Goal: Transaction & Acquisition: Download file/media

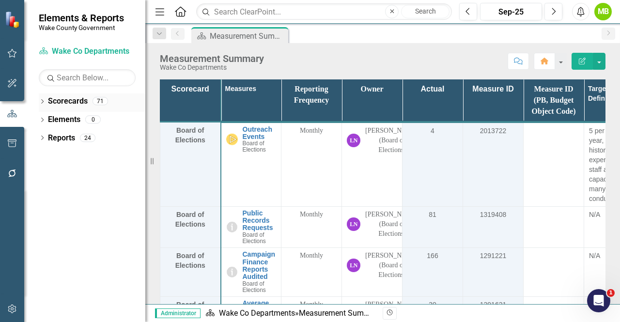
click at [40, 102] on icon "Dropdown" at bounding box center [42, 102] width 7 height 5
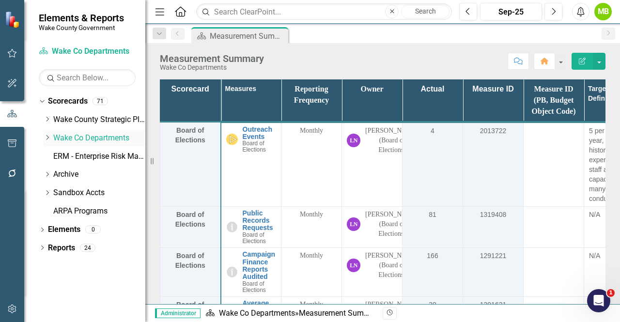
click at [47, 136] on icon "Dropdown" at bounding box center [47, 138] width 7 height 6
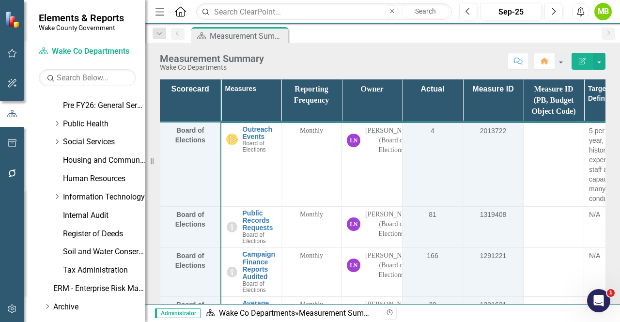
scroll to position [387, 0]
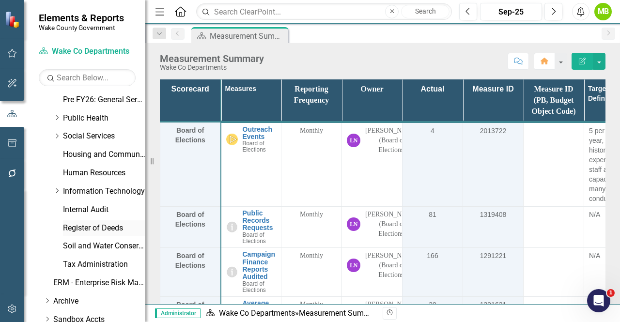
click at [89, 228] on link "Register of Deeds" at bounding box center [104, 228] width 82 height 11
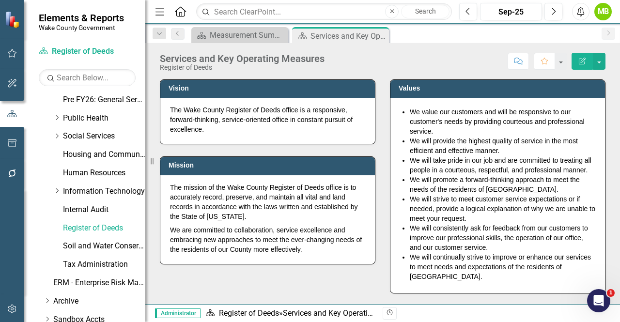
click at [251, 278] on div "Vision The Wake County Register of Deeds office is a responsive, forward-thinki…" at bounding box center [383, 180] width 460 height 226
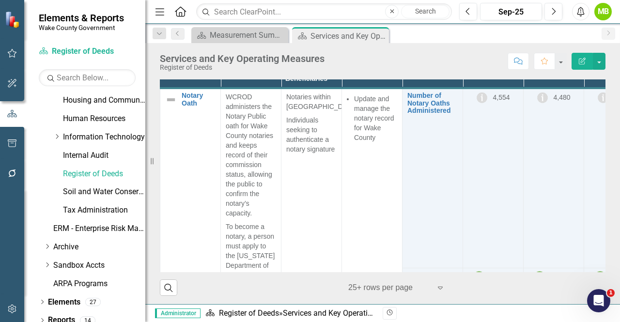
scroll to position [449, 0]
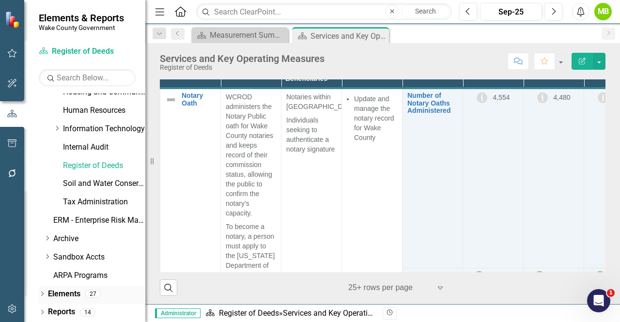
click at [43, 290] on div "Dropdown Elements 27" at bounding box center [92, 295] width 107 height 18
click at [44, 293] on icon "Dropdown" at bounding box center [42, 294] width 7 height 5
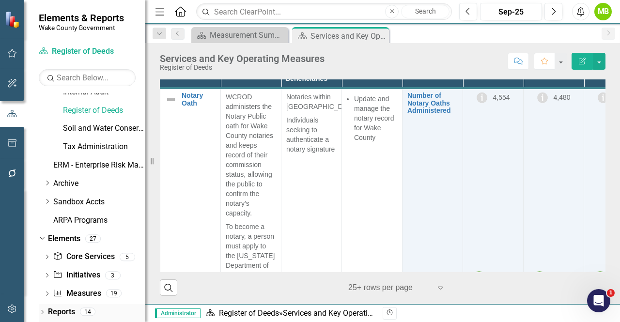
click at [61, 313] on link "Reports" at bounding box center [61, 312] width 27 height 11
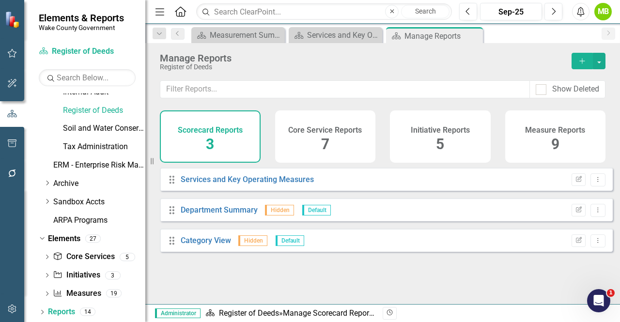
click at [420, 138] on div "Initiative Reports 5" at bounding box center [440, 136] width 101 height 52
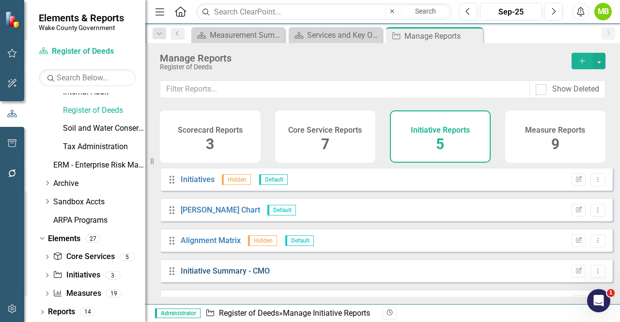
click at [236, 275] on link "Initiative Summary - CMO" at bounding box center [225, 270] width 89 height 9
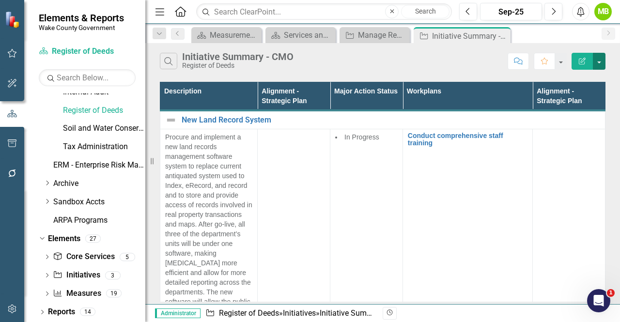
click at [599, 59] on button "button" at bounding box center [599, 61] width 13 height 17
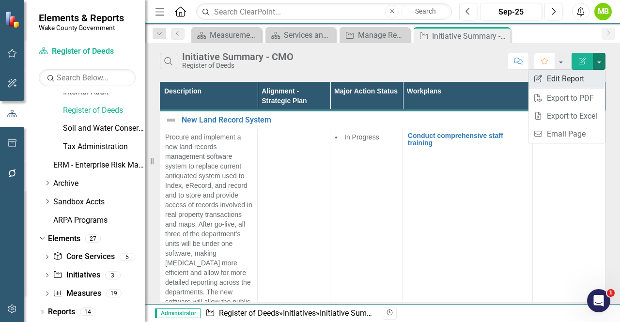
click at [575, 74] on link "Edit Report Edit Report" at bounding box center [566, 79] width 77 height 18
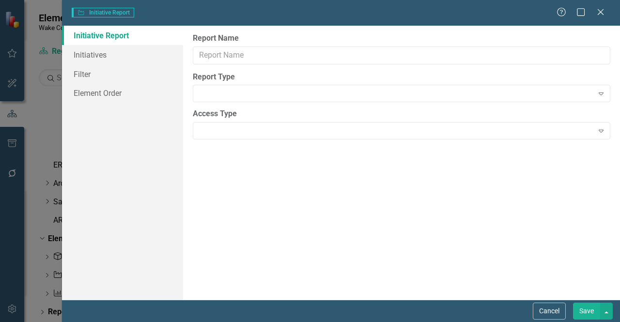
type input "Initiative Summary - CMO"
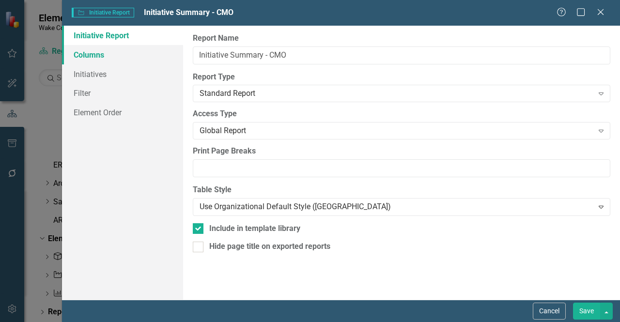
click at [104, 55] on link "Columns" at bounding box center [122, 54] width 121 height 19
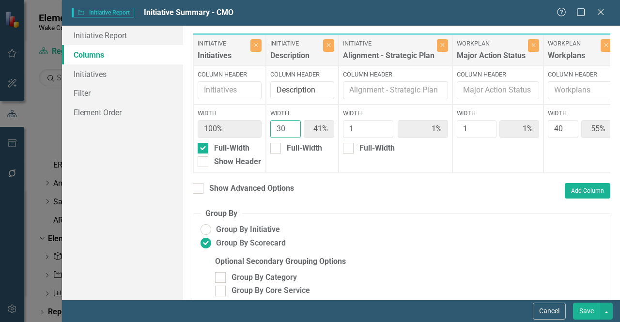
type input "31"
type input "42%"
type input "54%"
click at [291, 126] on input "31" at bounding box center [285, 129] width 31 height 18
type input "32"
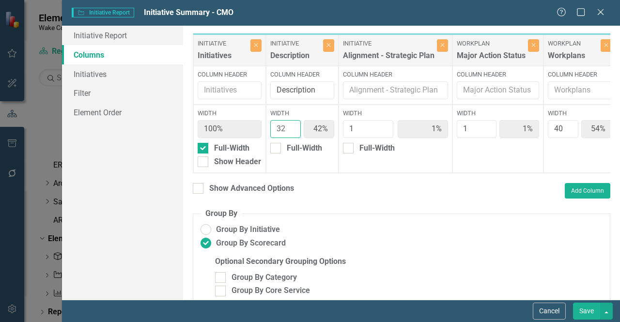
type input "43%"
type input "53%"
click at [291, 126] on input "32" at bounding box center [285, 129] width 31 height 18
click at [291, 126] on input "33" at bounding box center [285, 129] width 31 height 18
type input "34"
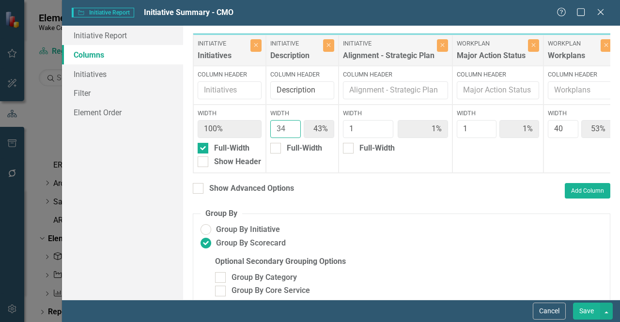
type input "44%"
type input "52%"
click at [291, 126] on input "34" at bounding box center [285, 129] width 31 height 18
type input "35"
type input "45%"
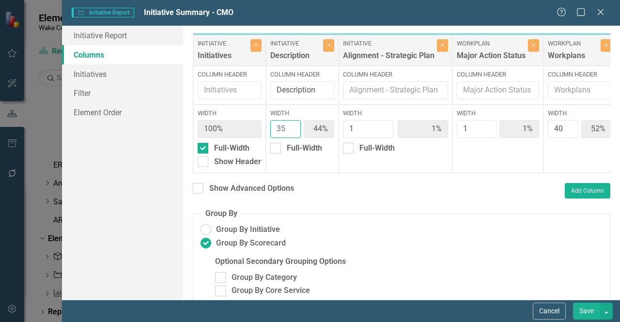
type input "51%"
click at [291, 126] on input "35" at bounding box center [285, 129] width 31 height 18
type input "36"
type input "46%"
click at [291, 126] on input "36" at bounding box center [285, 129] width 31 height 18
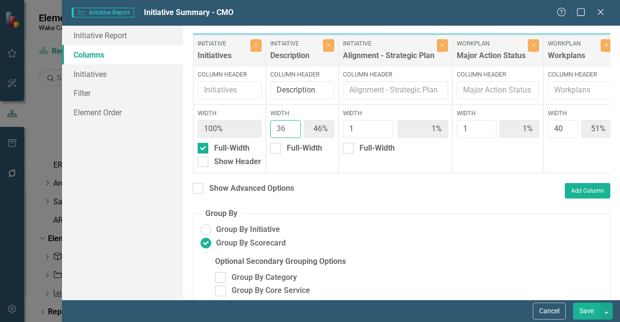
type input "37"
type input "50%"
click at [291, 126] on input "37" at bounding box center [285, 129] width 31 height 18
type input "38"
type input "47%"
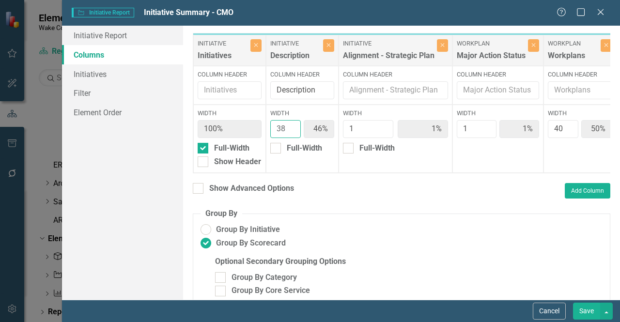
type input "49%"
click at [291, 126] on input "38" at bounding box center [285, 129] width 31 height 18
type input "39"
type input "48%"
click at [291, 126] on input "39" at bounding box center [285, 129] width 31 height 18
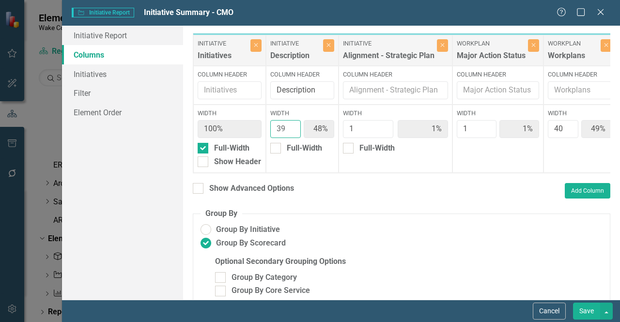
type input "40"
type input "48%"
type input "40"
click at [291, 126] on input "40" at bounding box center [285, 129] width 31 height 18
click at [586, 311] on button "Save" at bounding box center [586, 311] width 27 height 17
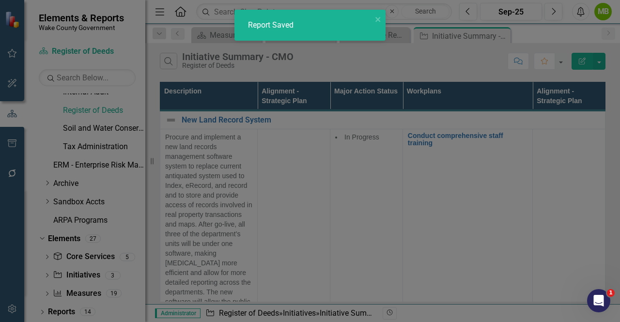
radio input "false"
radio input "true"
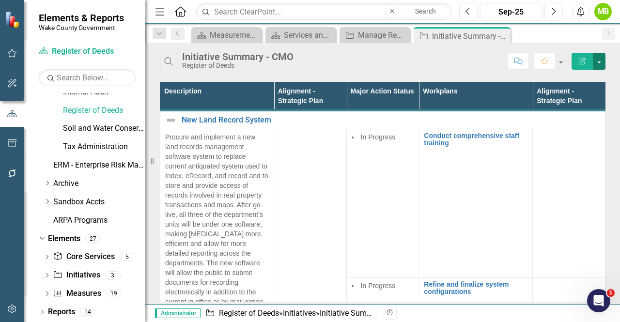
click at [600, 62] on button "button" at bounding box center [599, 61] width 13 height 17
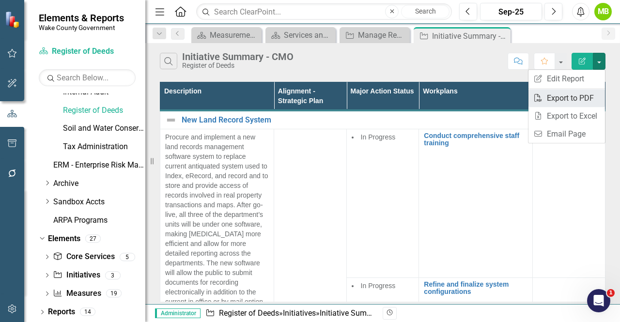
click at [572, 95] on link "PDF Export to PDF" at bounding box center [566, 98] width 77 height 18
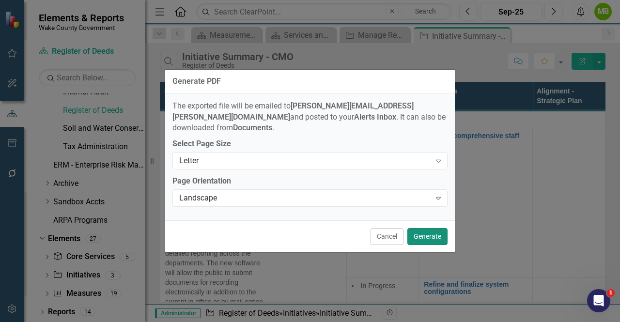
click at [422, 233] on button "Generate" at bounding box center [427, 236] width 40 height 17
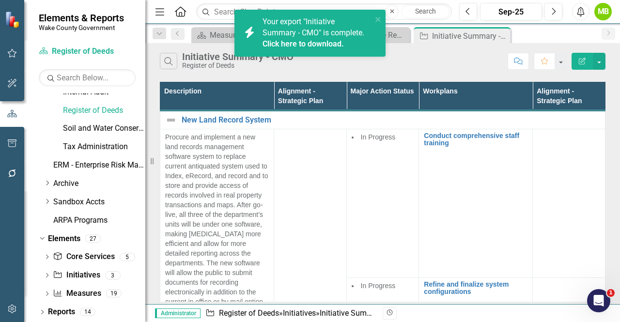
click at [320, 42] on link "Click here to download." at bounding box center [303, 43] width 81 height 9
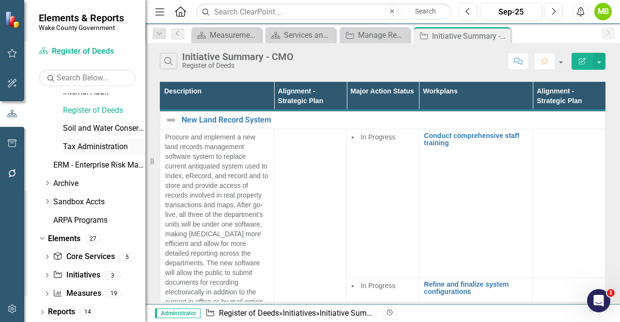
click at [89, 148] on link "Tax Administration" at bounding box center [104, 146] width 82 height 11
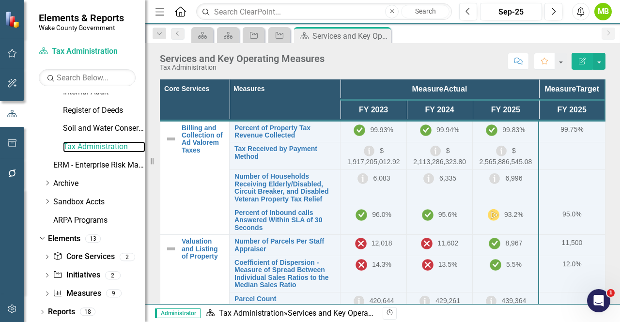
scroll to position [1, 0]
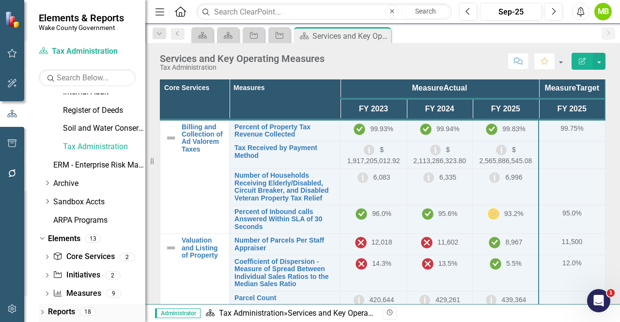
click at [62, 311] on link "Reports" at bounding box center [61, 312] width 27 height 11
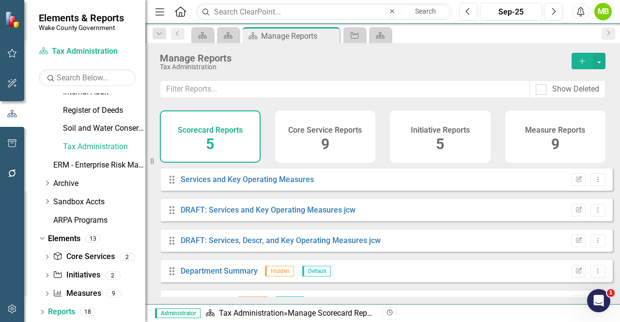
click at [451, 131] on h4 "Initiative Reports" at bounding box center [440, 130] width 59 height 9
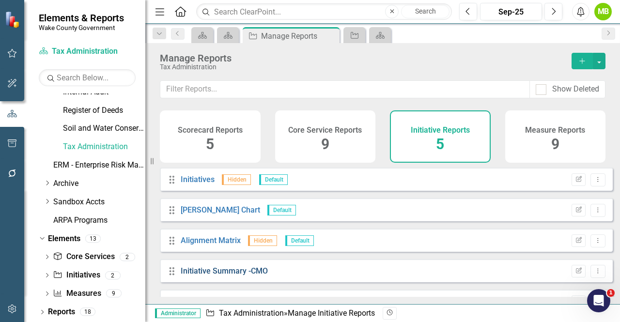
click at [228, 276] on link "Initiative Summary -CMO" at bounding box center [224, 270] width 87 height 9
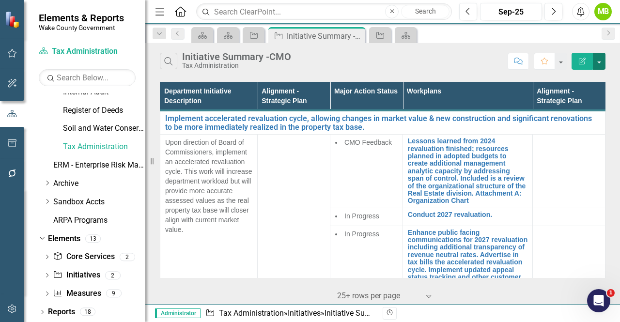
click at [600, 63] on button "button" at bounding box center [599, 61] width 13 height 17
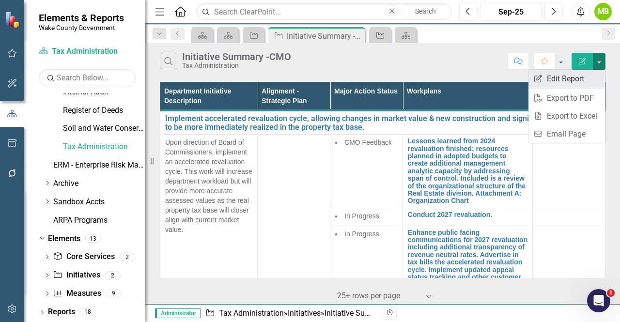
click at [574, 76] on link "Edit Report Edit Report" at bounding box center [566, 79] width 77 height 18
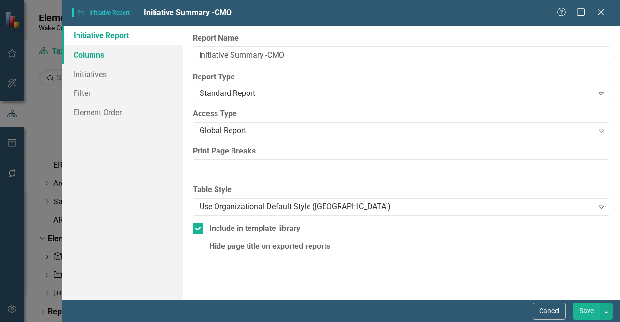
click at [106, 58] on link "Columns" at bounding box center [122, 54] width 121 height 19
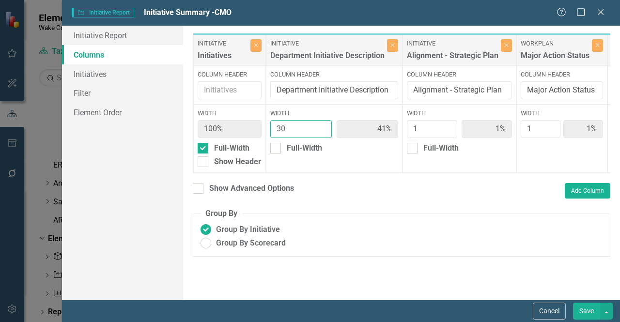
click at [236, 124] on div "Initiative Initiatives Close Column Header Width 100% Full-Width Show Header In…" at bounding box center [494, 103] width 602 height 140
type input "4"
type input "9%"
type input "2%"
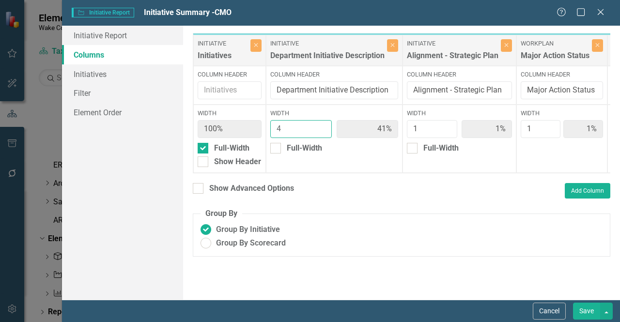
type input "85%"
type input "2%"
type input "40"
type input "48%"
type input "1%"
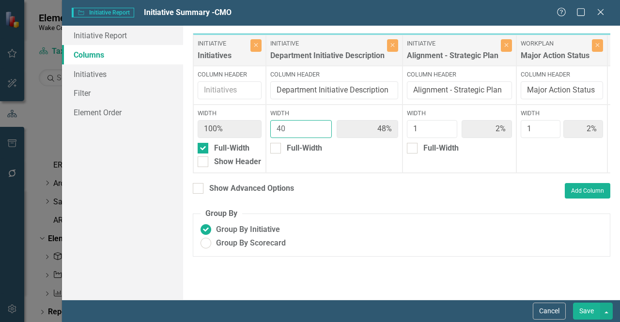
type input "1%"
type input "48%"
type input "1%"
type input "40"
click at [585, 310] on button "Save" at bounding box center [586, 311] width 27 height 17
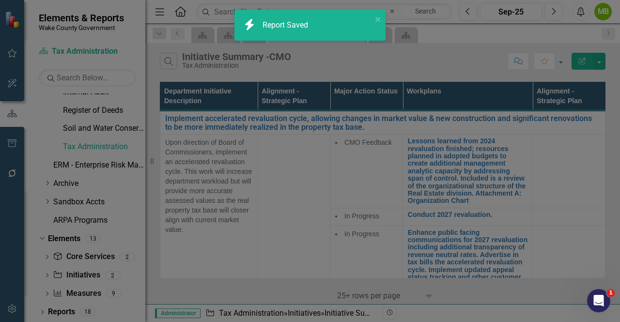
radio input "true"
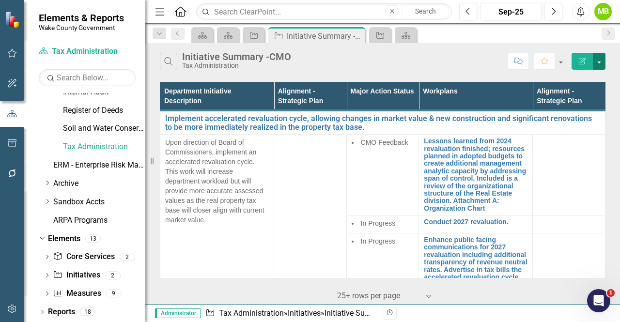
click at [598, 61] on button "button" at bounding box center [599, 61] width 13 height 17
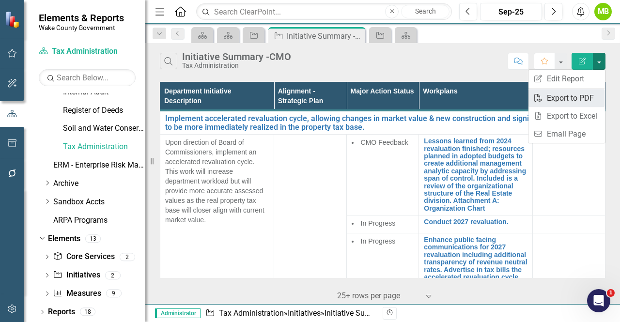
click at [575, 97] on link "PDF Export to PDF" at bounding box center [566, 98] width 77 height 18
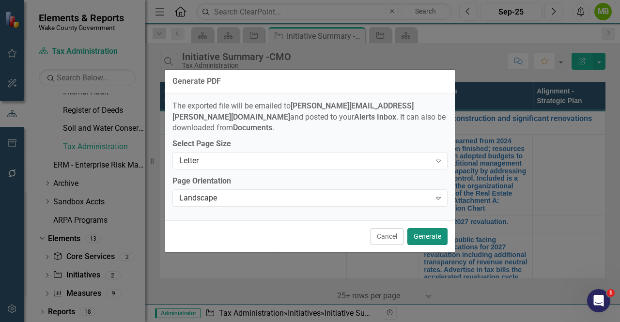
click at [424, 237] on button "Generate" at bounding box center [427, 236] width 40 height 17
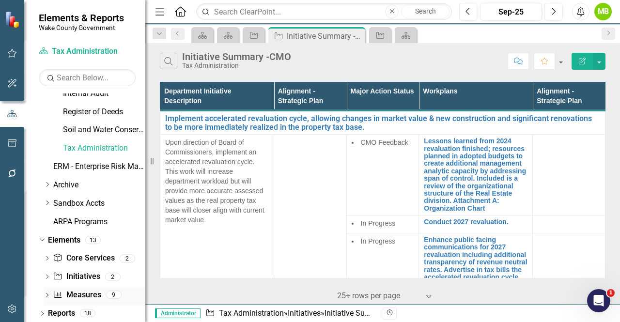
scroll to position [504, 0]
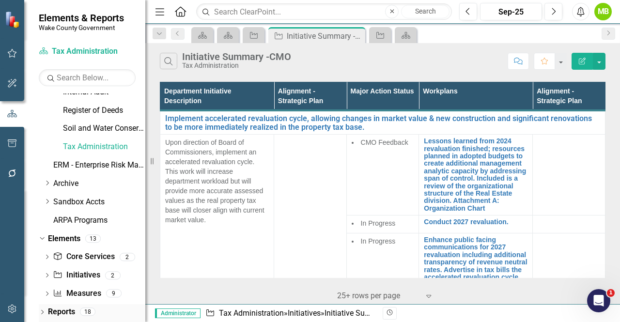
click at [58, 308] on link "Reports" at bounding box center [61, 312] width 27 height 11
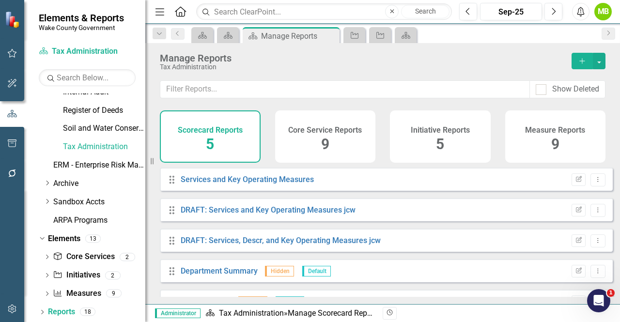
click at [356, 154] on div "Core Service Reports 9" at bounding box center [325, 136] width 101 height 52
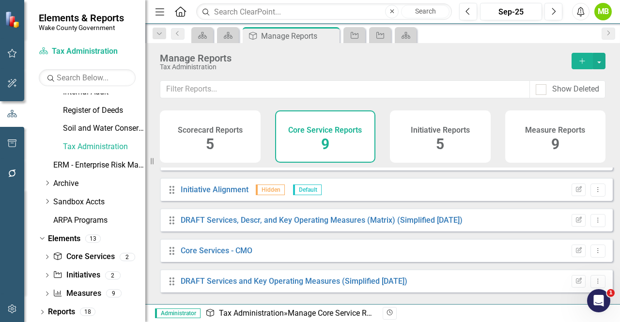
scroll to position [97, 0]
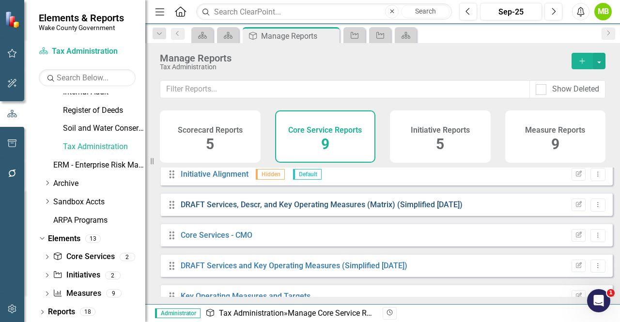
click at [356, 208] on link "DRAFT Services, Descr, and Key Operating Measures (Matrix) (Simplified [DATE])" at bounding box center [322, 204] width 282 height 9
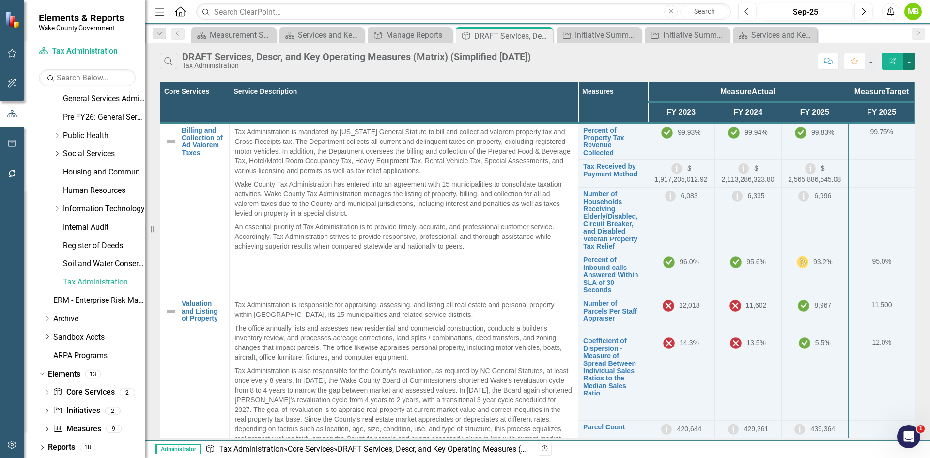
click at [620, 63] on button "button" at bounding box center [909, 61] width 13 height 17
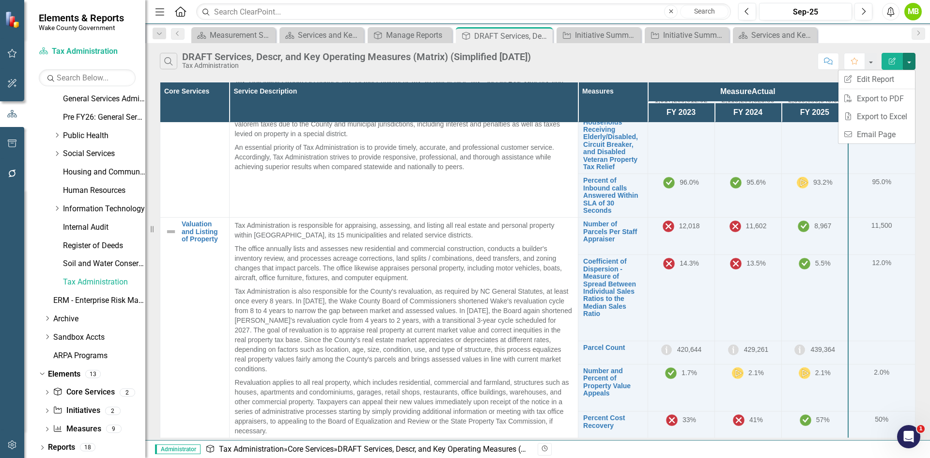
scroll to position [81, 0]
click at [620, 100] on icon "PDF" at bounding box center [848, 98] width 10 height 8
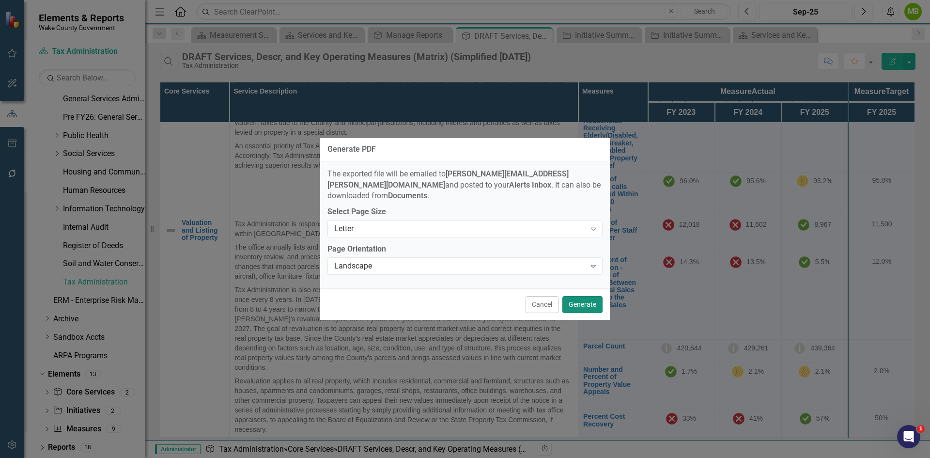
click at [579, 296] on button "Generate" at bounding box center [582, 304] width 40 height 17
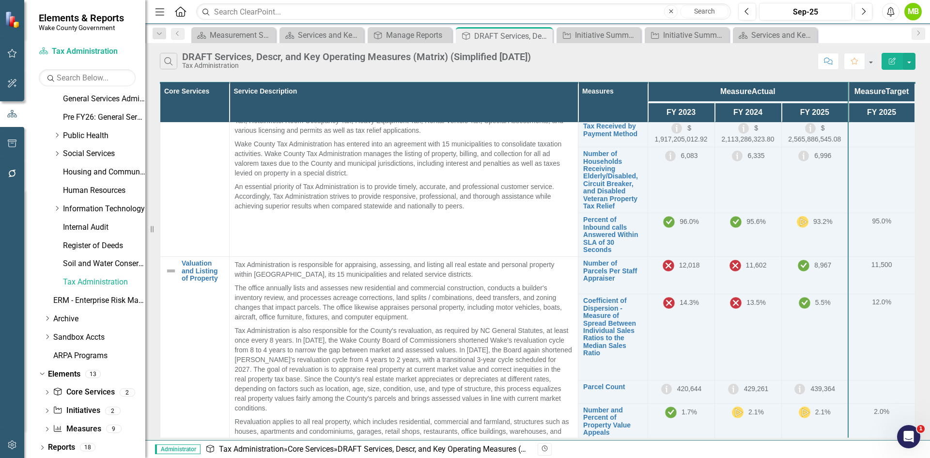
scroll to position [0, 0]
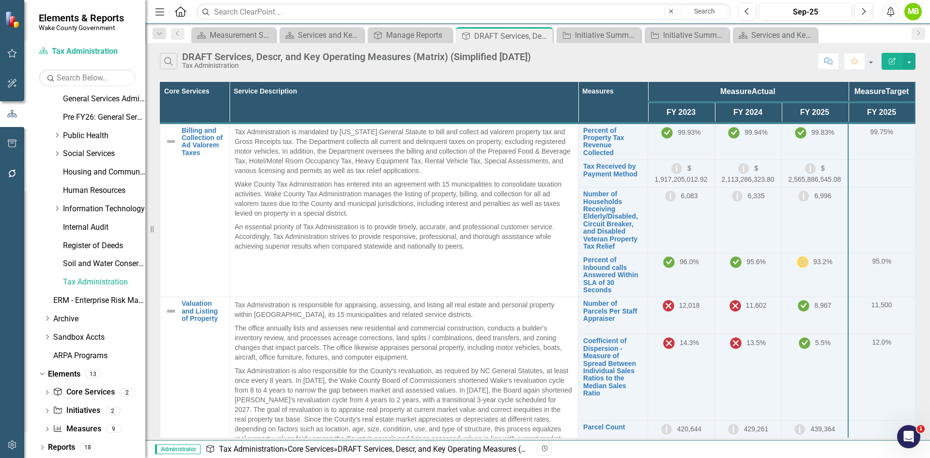
click at [291, 59] on div "DRAFT Services, Descr, and Key Operating Measures (Matrix) (Simplified [DATE])" at bounding box center [356, 56] width 349 height 11
click at [446, 54] on div "DRAFT Services, Descr, and Key Operating Measures (Matrix) (Simplified [DATE])" at bounding box center [356, 56] width 349 height 11
click at [620, 63] on button "button" at bounding box center [909, 61] width 13 height 17
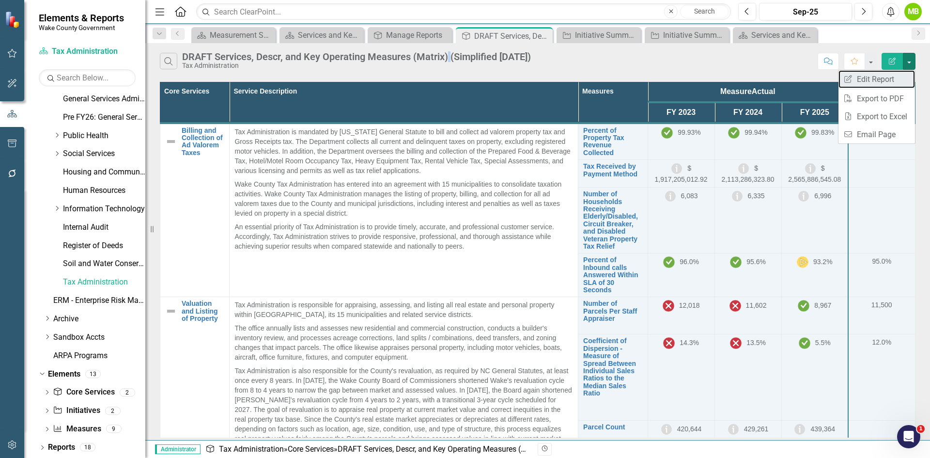
click at [620, 72] on link "Edit Report Edit Report" at bounding box center [877, 79] width 77 height 18
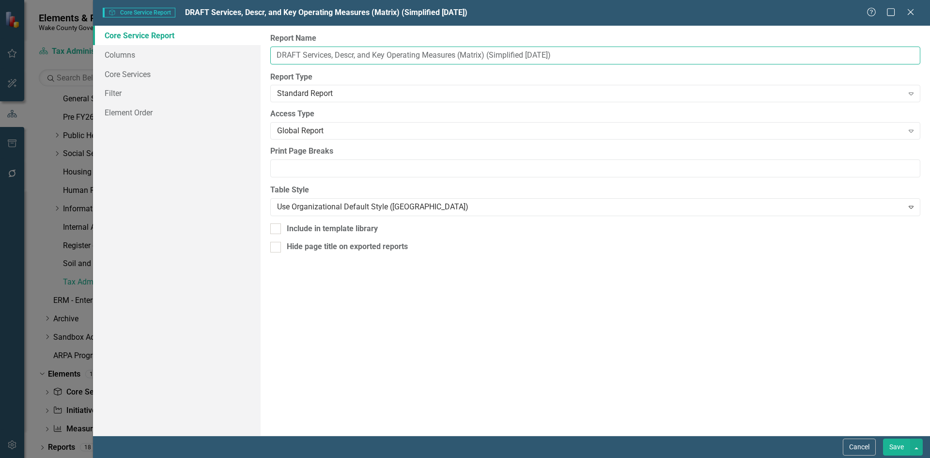
drag, startPoint x: 275, startPoint y: 53, endPoint x: 302, endPoint y: 51, distance: 27.2
click at [302, 51] on input "DRAFT Services, Descr, and Key Operating Measures (Matrix) (Simplified [DATE])" at bounding box center [595, 56] width 650 height 18
drag, startPoint x: 575, startPoint y: 57, endPoint x: 324, endPoint y: 45, distance: 250.8
click at [324, 45] on div "Report Name Core Services, Descr, and Key Operating Measures (Matrix) (Simplifi…" at bounding box center [595, 48] width 650 height 31
type input "Core Services and Key Performance Measures"
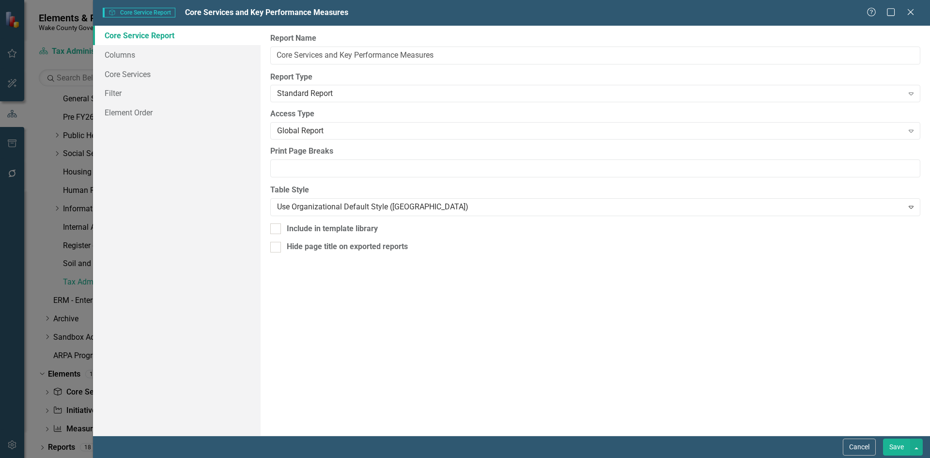
click at [620, 322] on button "Save" at bounding box center [896, 446] width 27 height 17
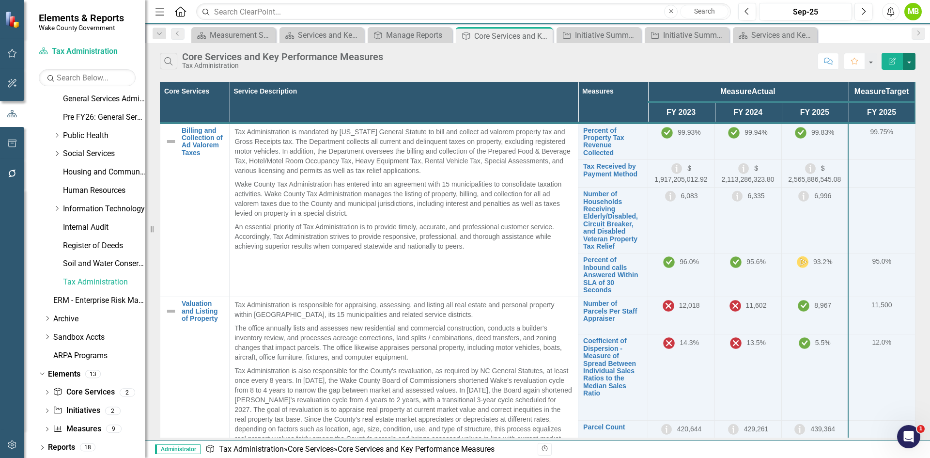
click at [620, 67] on button "button" at bounding box center [909, 61] width 13 height 17
click at [620, 92] on link "PDF Export to PDF" at bounding box center [877, 99] width 77 height 18
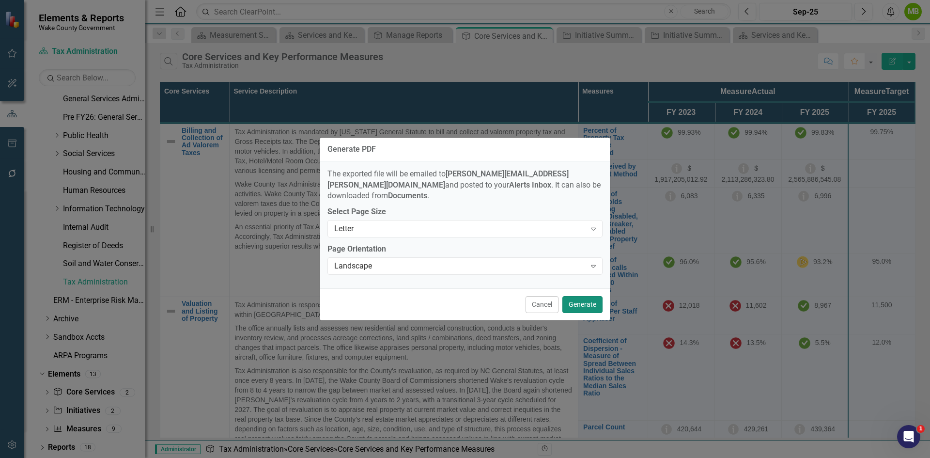
click at [593, 297] on button "Generate" at bounding box center [582, 304] width 40 height 17
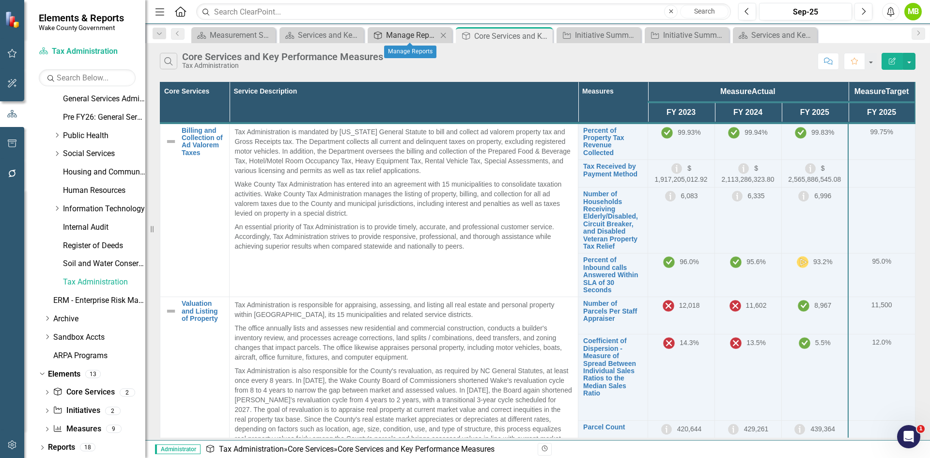
click at [407, 33] on div "Manage Reports" at bounding box center [411, 35] width 51 height 12
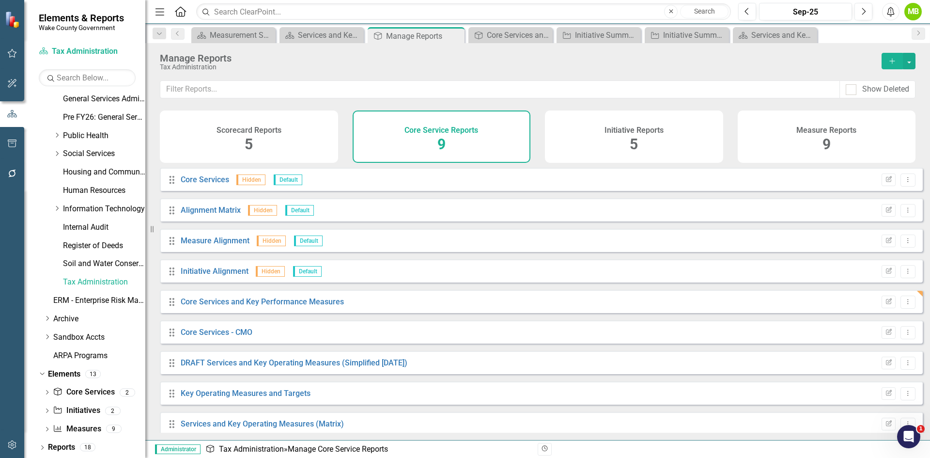
click at [620, 133] on h4 "Measure Reports" at bounding box center [826, 130] width 60 height 9
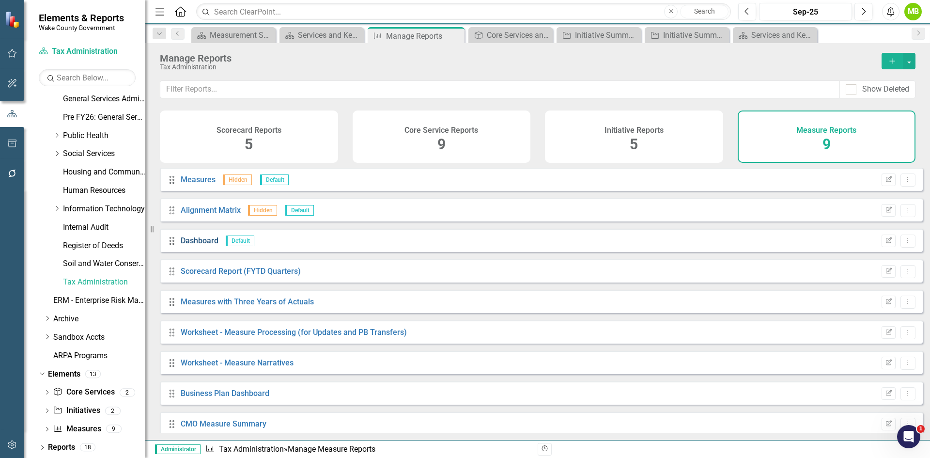
click at [196, 243] on link "Dashboard" at bounding box center [200, 240] width 38 height 9
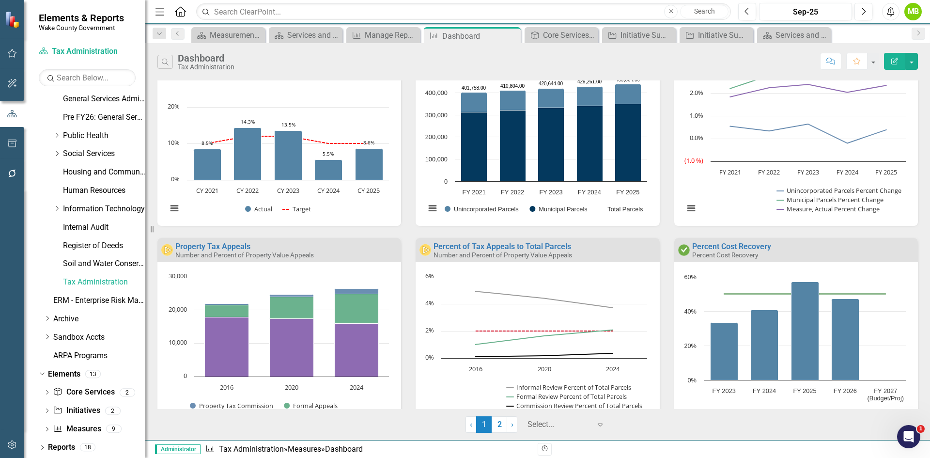
scroll to position [494, 0]
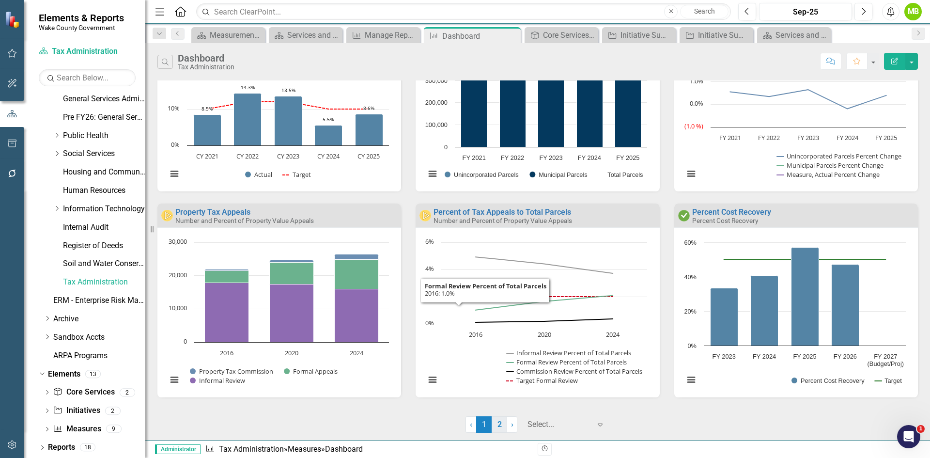
click at [501, 322] on link "2" at bounding box center [500, 424] width 16 height 16
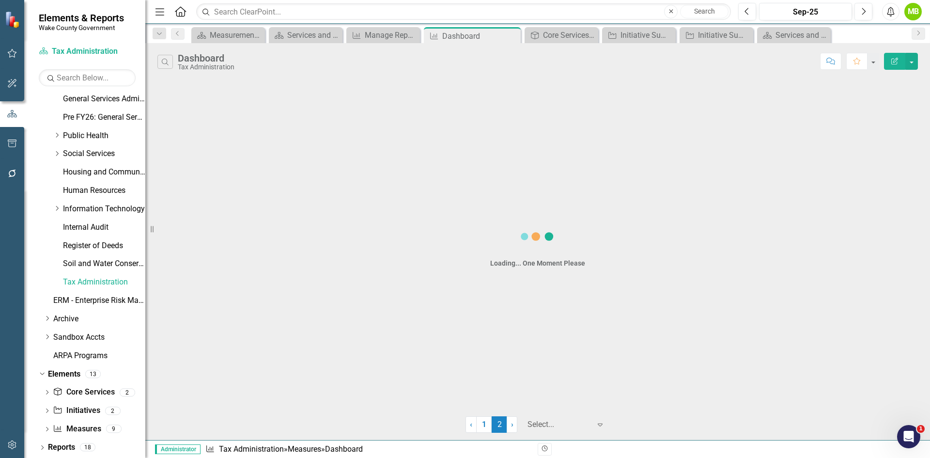
scroll to position [0, 0]
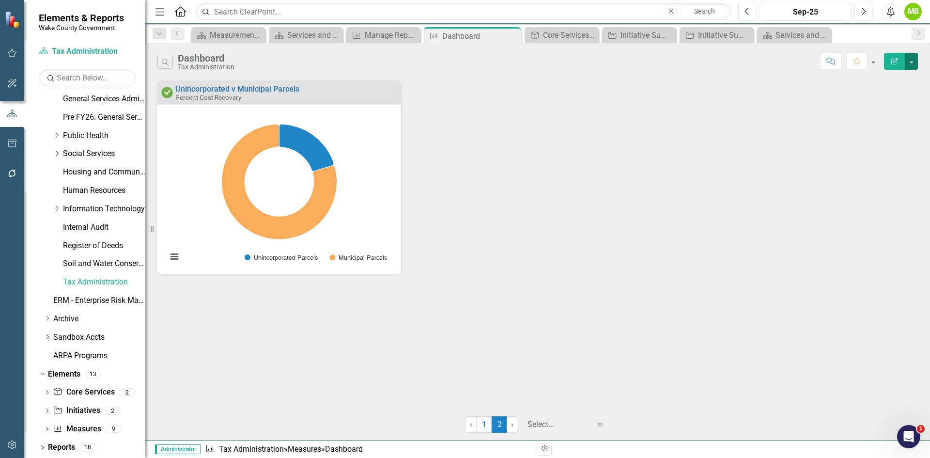
click at [620, 61] on button "button" at bounding box center [911, 61] width 13 height 17
click at [620, 95] on link "PDF Export to PDF" at bounding box center [870, 99] width 95 height 18
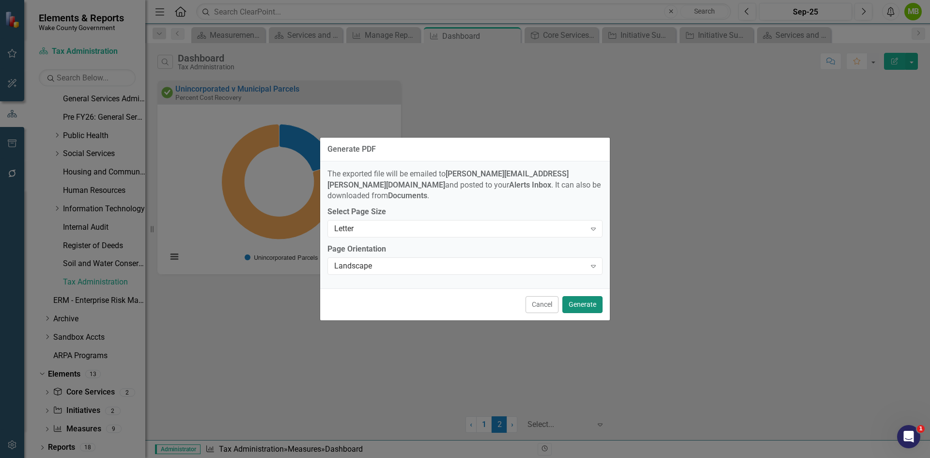
click at [583, 298] on button "Generate" at bounding box center [582, 304] width 40 height 17
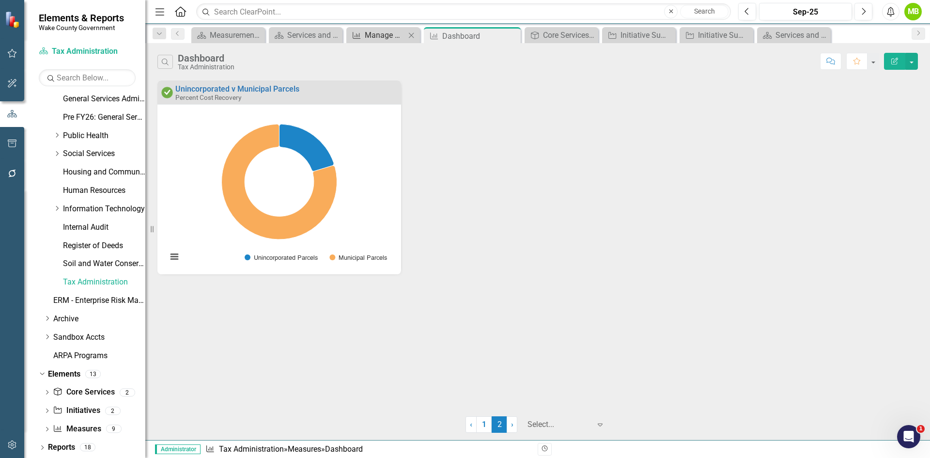
click at [388, 40] on div "Manage Reports" at bounding box center [385, 35] width 41 height 12
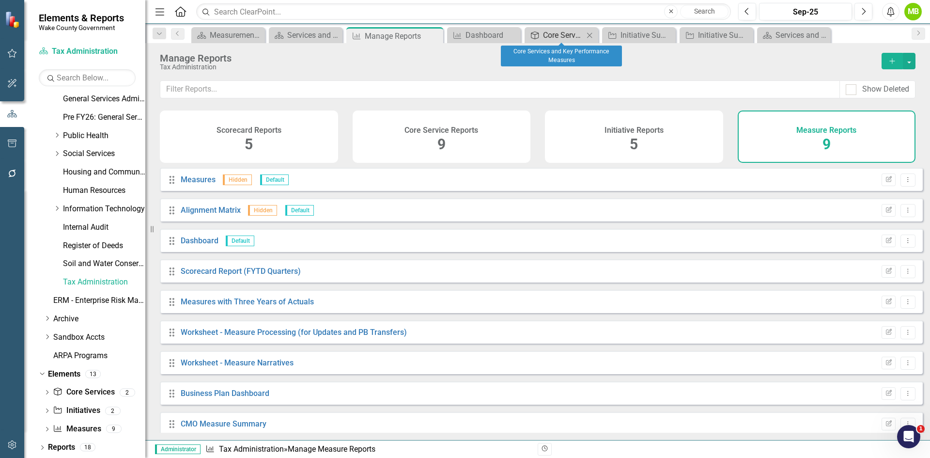
click at [547, 35] on div "Core Services and Key Performance Measures" at bounding box center [563, 35] width 41 height 12
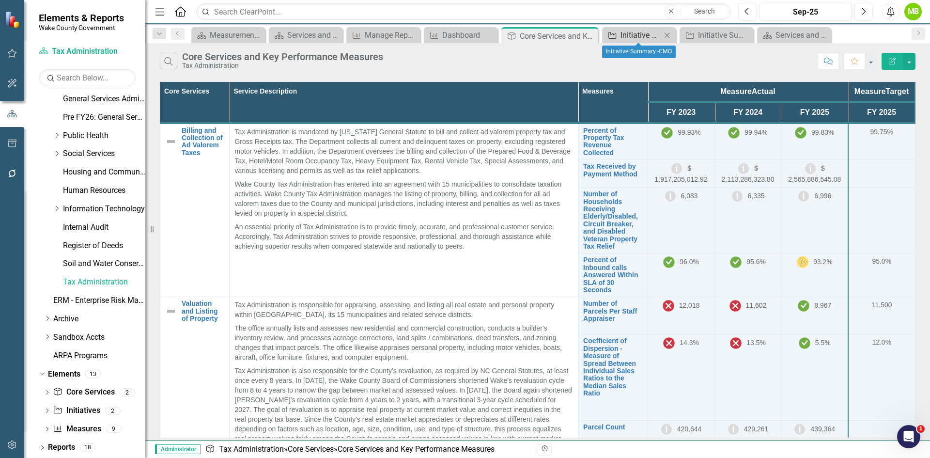
click at [620, 36] on div "Initiative Summary -CMO" at bounding box center [641, 35] width 41 height 12
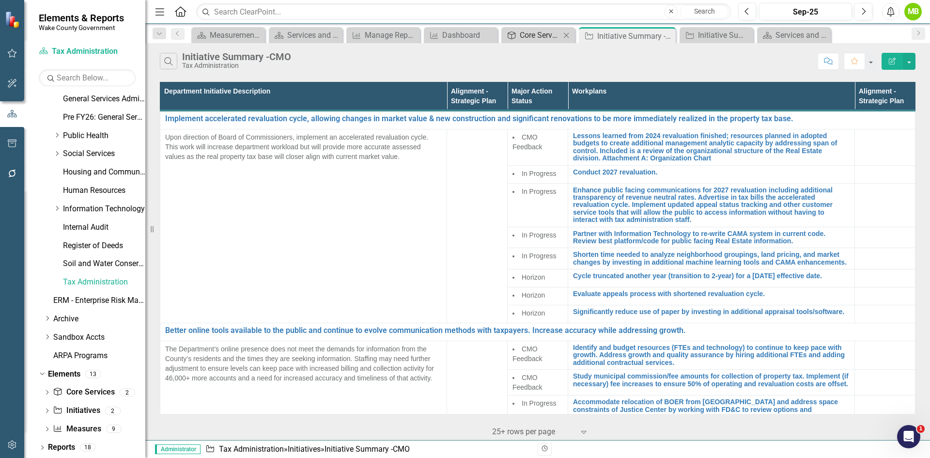
click at [548, 34] on div "Core Services and Key Performance Measures" at bounding box center [540, 35] width 41 height 12
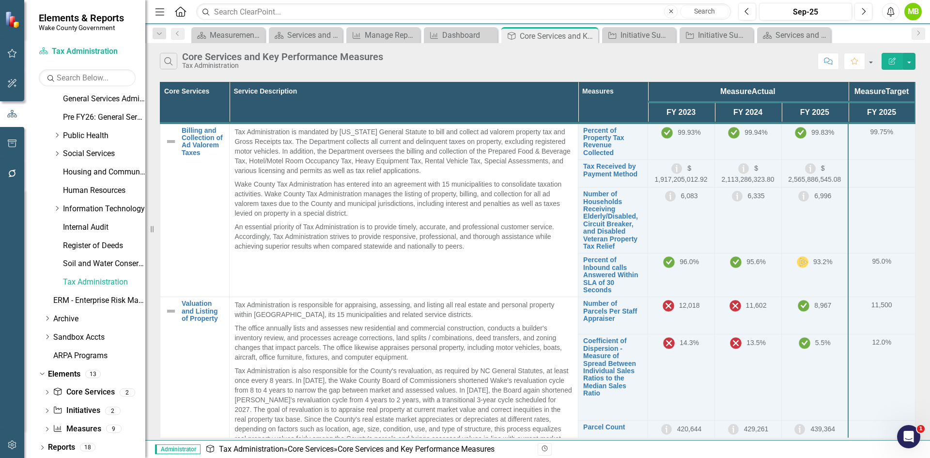
click at [620, 61] on button "Edit Report" at bounding box center [892, 61] width 21 height 17
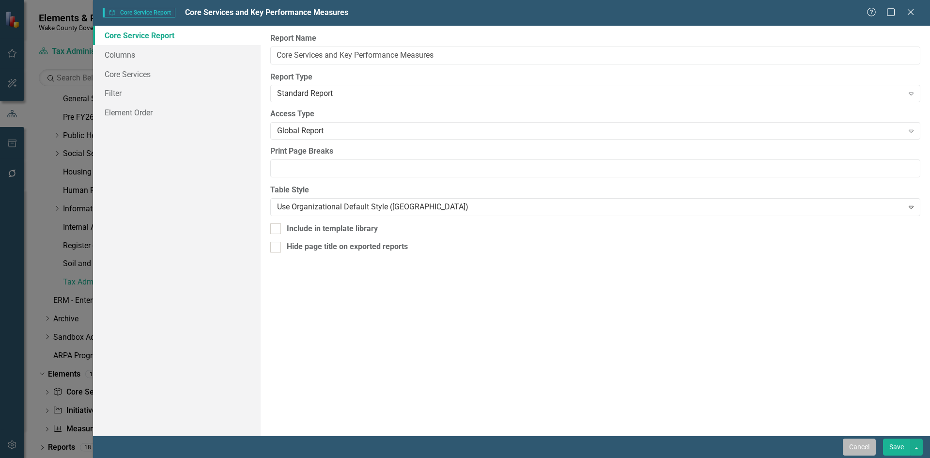
click at [620, 322] on button "Cancel" at bounding box center [859, 446] width 33 height 17
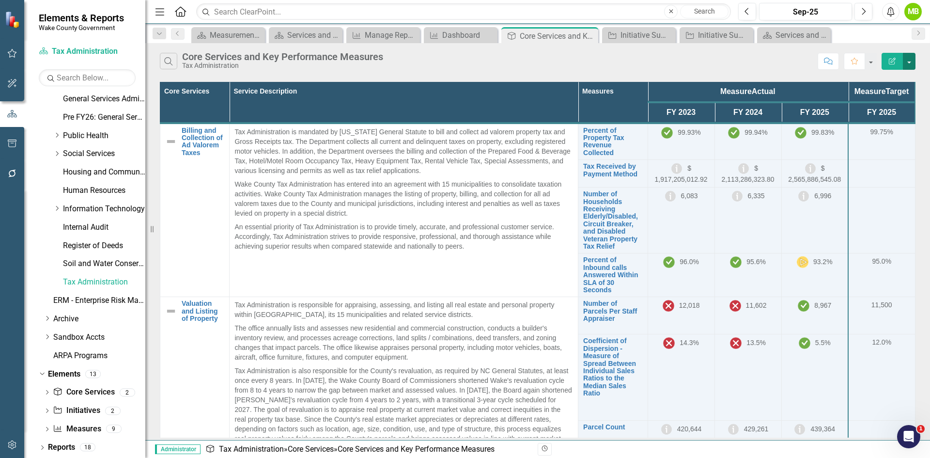
click at [620, 62] on button "button" at bounding box center [909, 61] width 13 height 17
click at [620, 103] on link "PDF Export to PDF" at bounding box center [877, 99] width 77 height 18
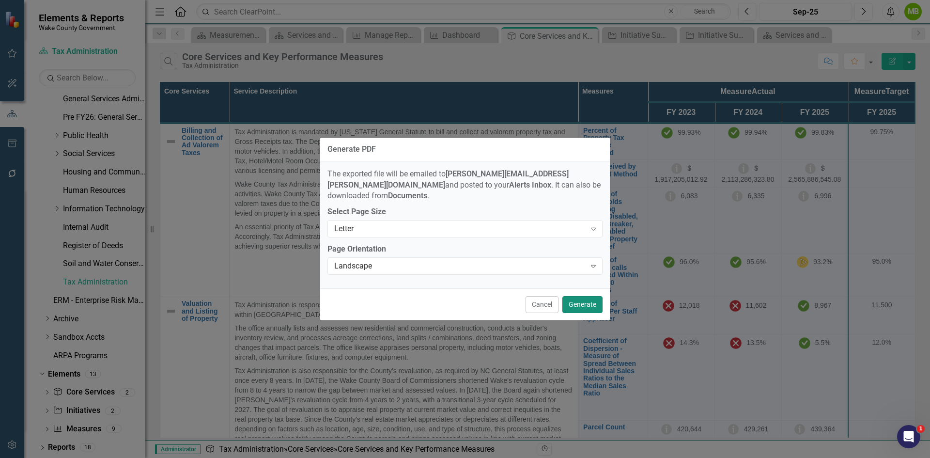
click at [591, 296] on button "Generate" at bounding box center [582, 304] width 40 height 17
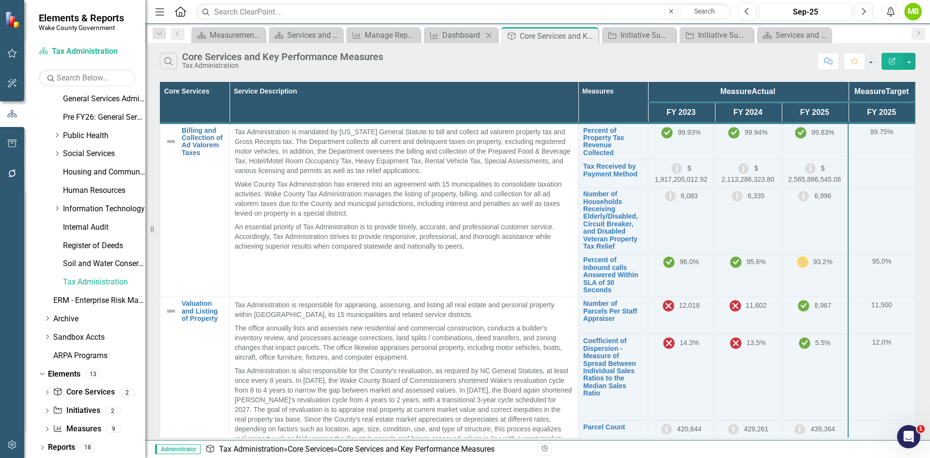
click at [464, 41] on div "Measure Dashboard Close" at bounding box center [461, 35] width 74 height 16
click at [460, 35] on div "Dashboard" at bounding box center [462, 35] width 41 height 12
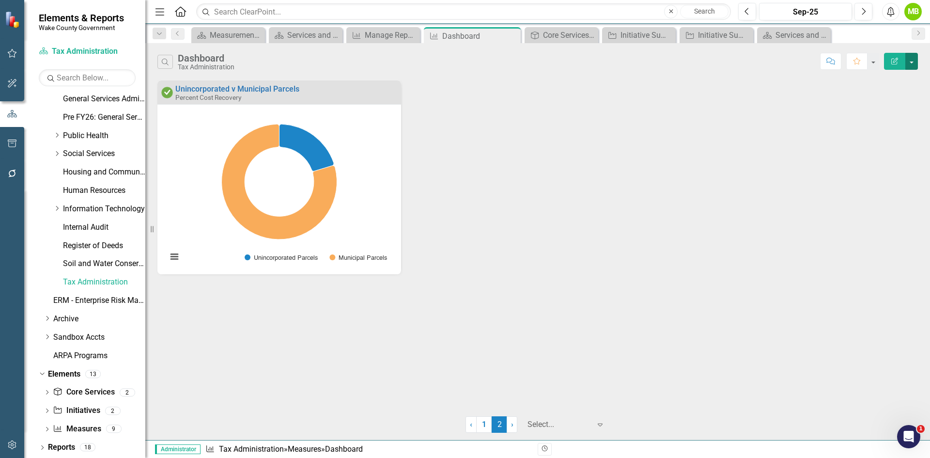
click at [620, 58] on button "button" at bounding box center [911, 61] width 13 height 17
click at [620, 100] on link "PDF Export to PDF" at bounding box center [870, 99] width 95 height 18
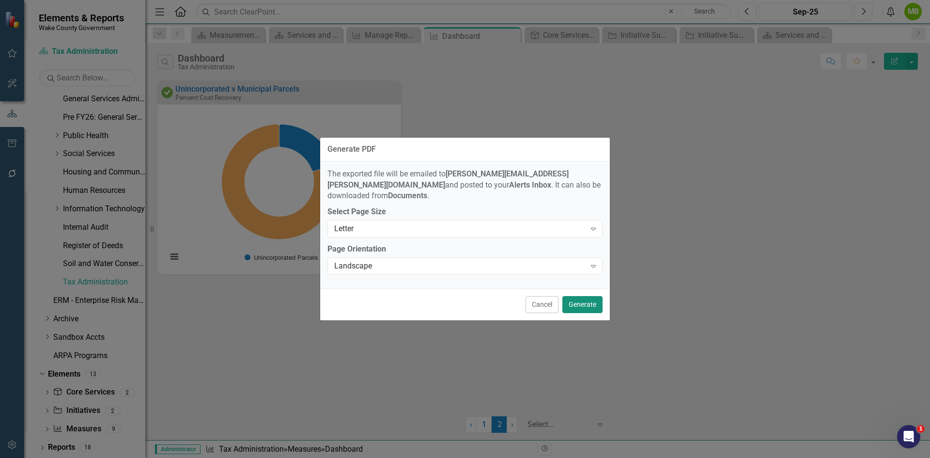
click at [594, 298] on button "Generate" at bounding box center [582, 304] width 40 height 17
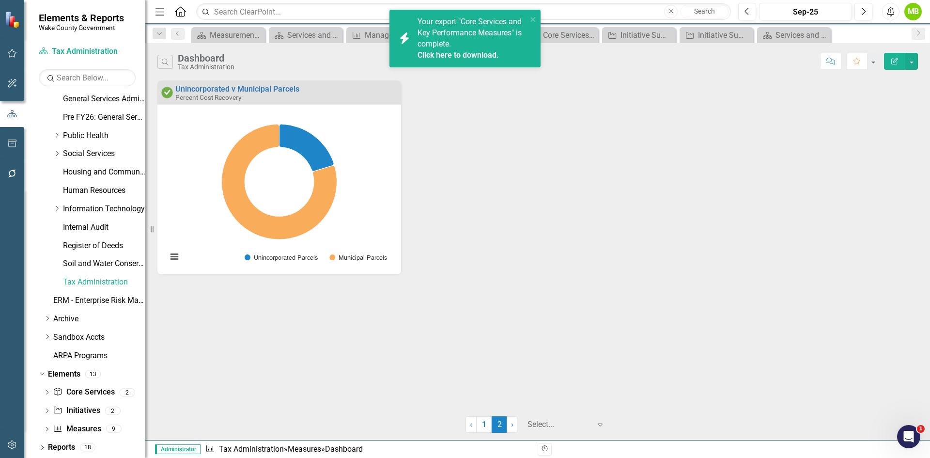
click at [481, 39] on div "Your export "Core Services and Key Performance Measures" is complete. Click her…" at bounding box center [472, 38] width 109 height 44
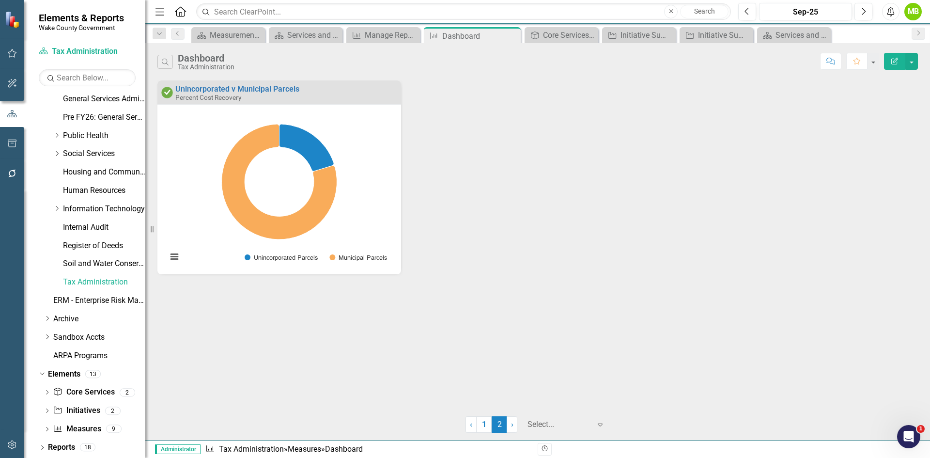
click at [620, 146] on div "Unincorporated v Municipal Parcels Percent Cost Recovery Loading... Chart Pie c…" at bounding box center [537, 183] width 775 height 206
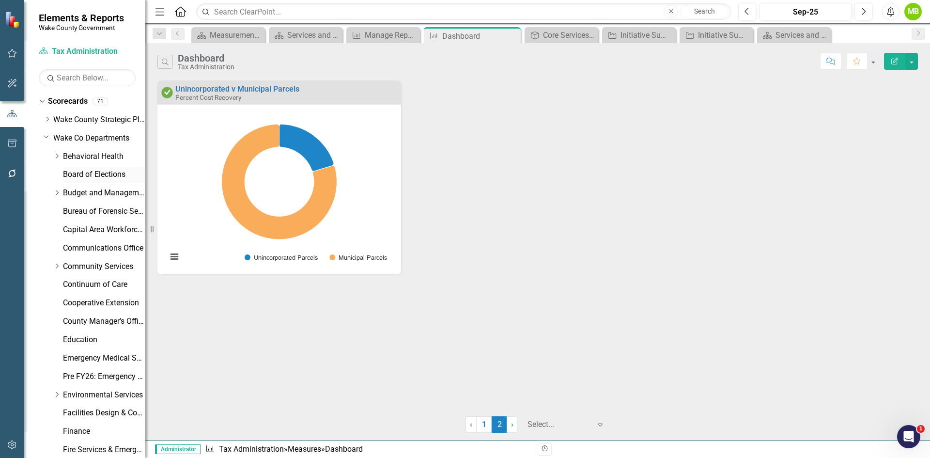
drag, startPoint x: 87, startPoint y: 172, endPoint x: 109, endPoint y: 176, distance: 22.1
click at [87, 172] on link "Board of Elections" at bounding box center [104, 174] width 82 height 11
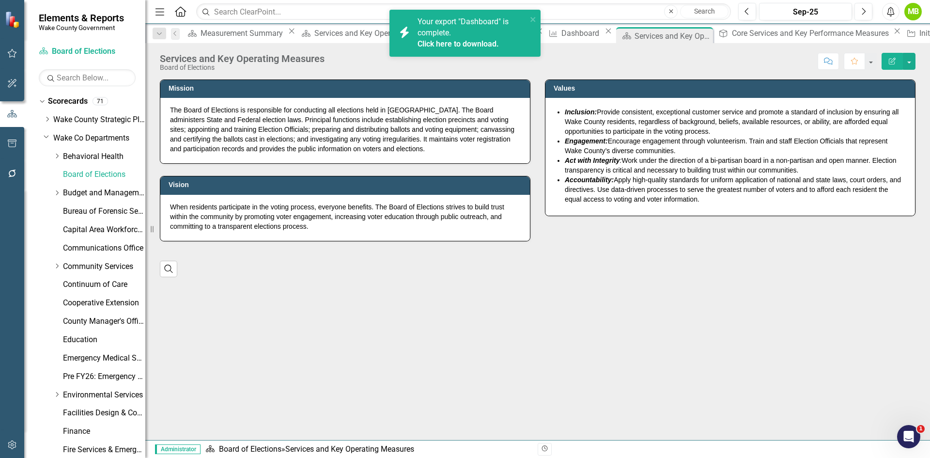
click at [481, 39] on link "Click here to download." at bounding box center [458, 43] width 81 height 9
